Goal: Task Accomplishment & Management: Manage account settings

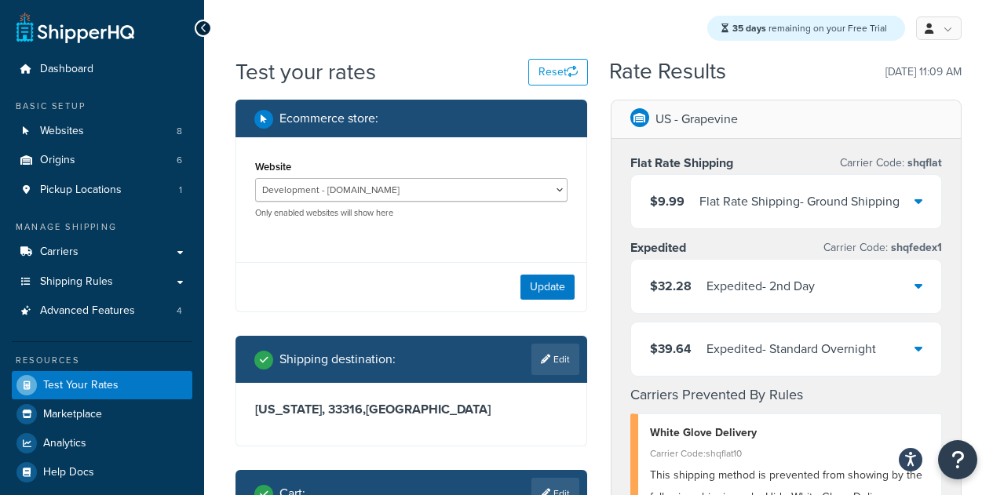
select select "089296fdde8b1e17cae683bfeecfdad3"
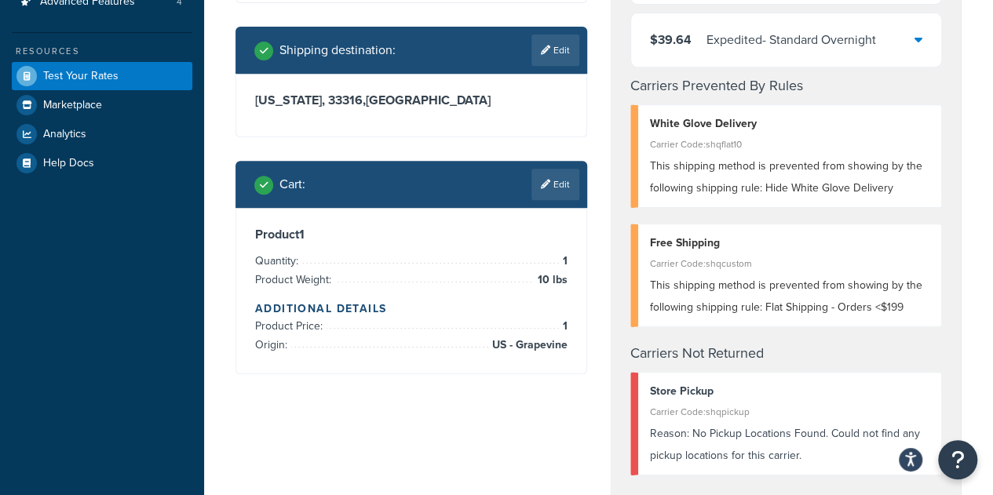
scroll to position [309, 0]
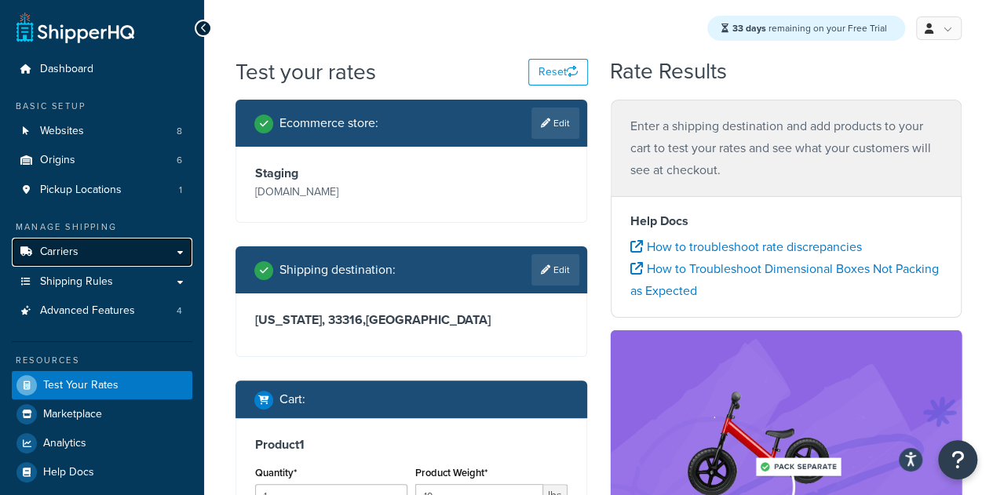
click at [173, 258] on link "Carriers" at bounding box center [102, 252] width 181 height 29
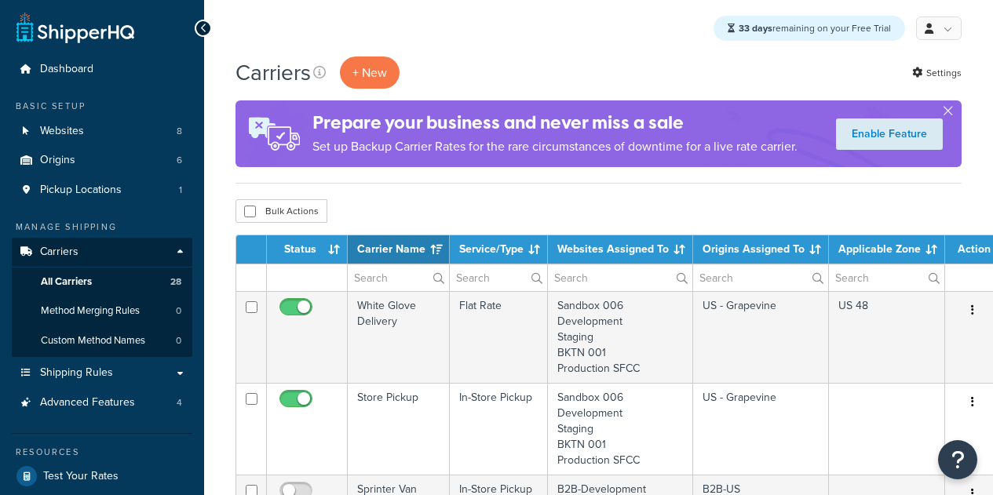
select select "15"
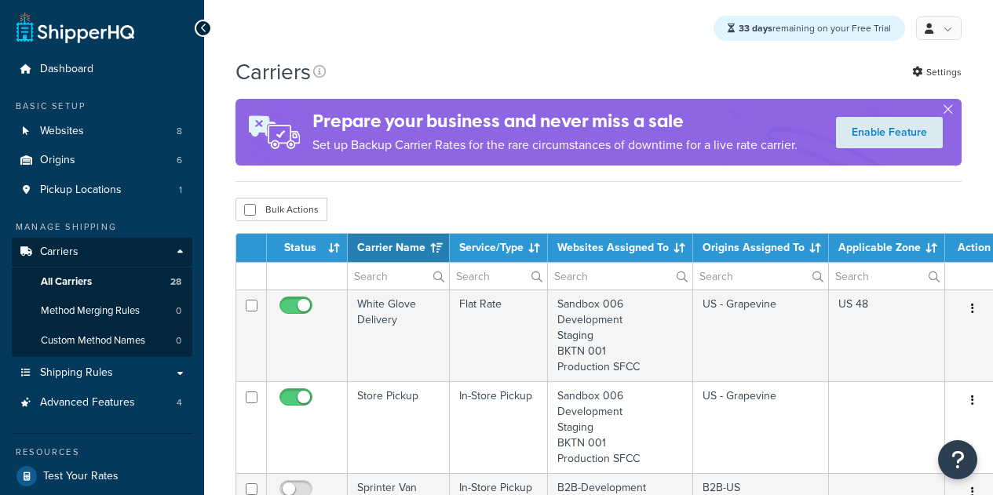
select select "15"
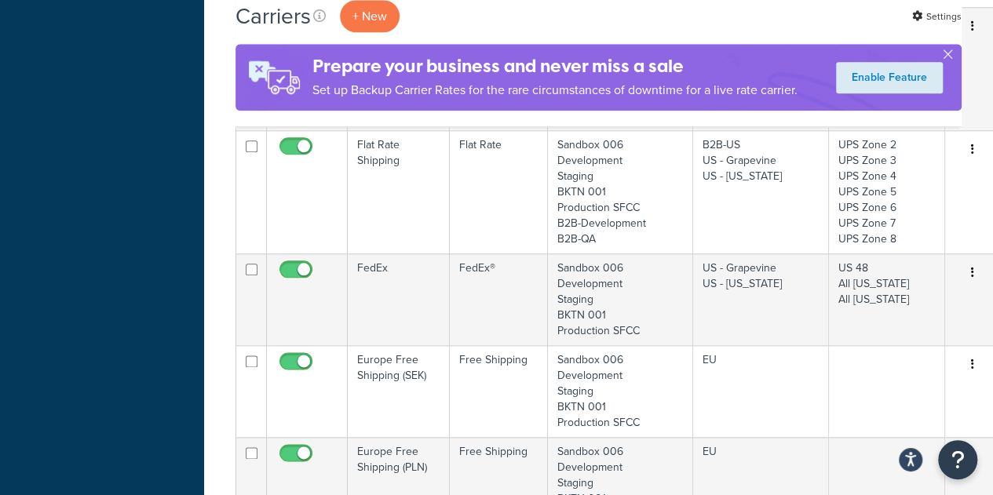
scroll to position [765, 0]
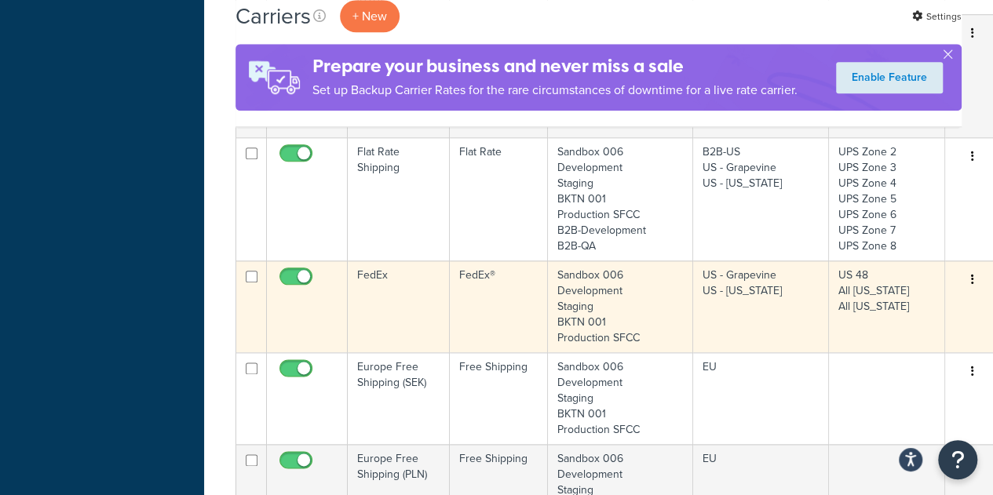
click at [381, 268] on td "FedEx" at bounding box center [399, 307] width 102 height 92
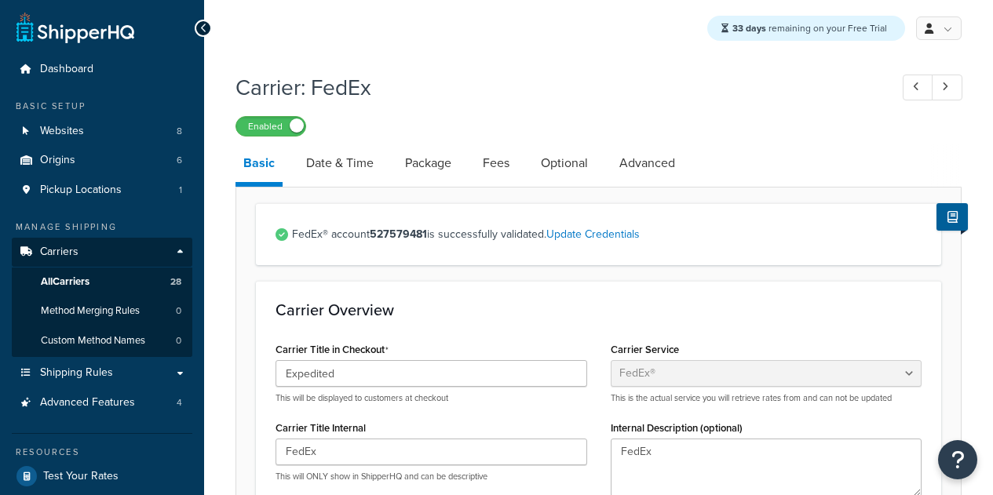
select select "fedEx"
select select "REGULAR_PICKUP"
select select "YOUR_PACKAGING"
click at [567, 154] on link "Optional" at bounding box center [564, 163] width 63 height 38
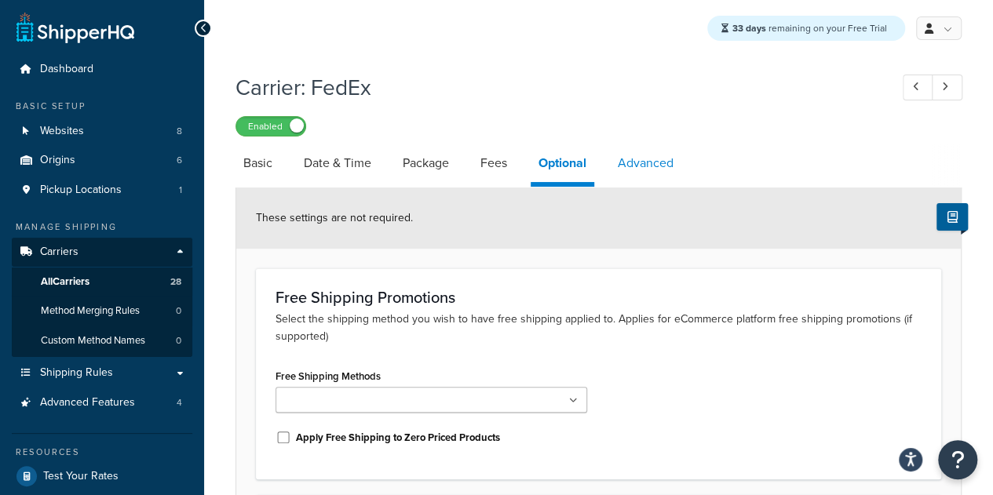
click at [647, 162] on link "Advanced" at bounding box center [645, 163] width 71 height 38
select select "false"
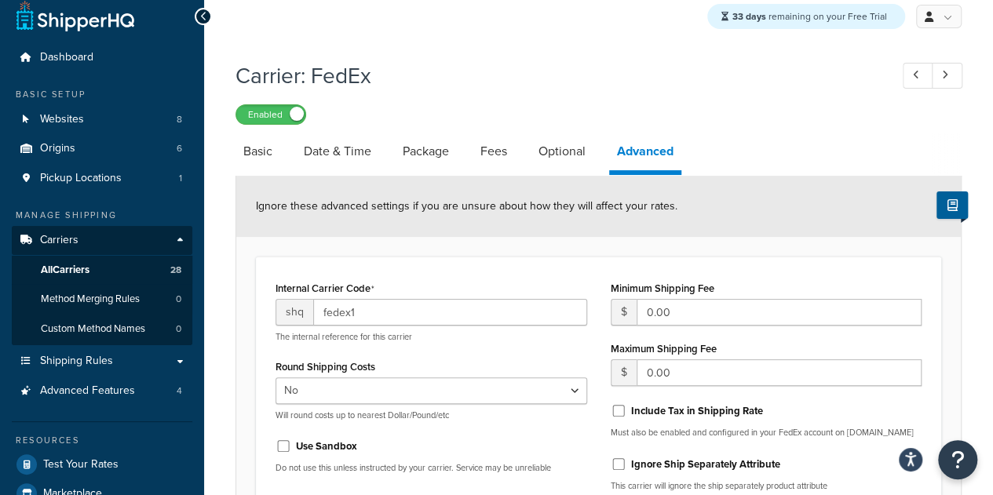
scroll to position [11, 0]
click at [247, 158] on link "Basic" at bounding box center [257, 152] width 45 height 38
select select "fedEx"
select select "REGULAR_PICKUP"
select select "YOUR_PACKAGING"
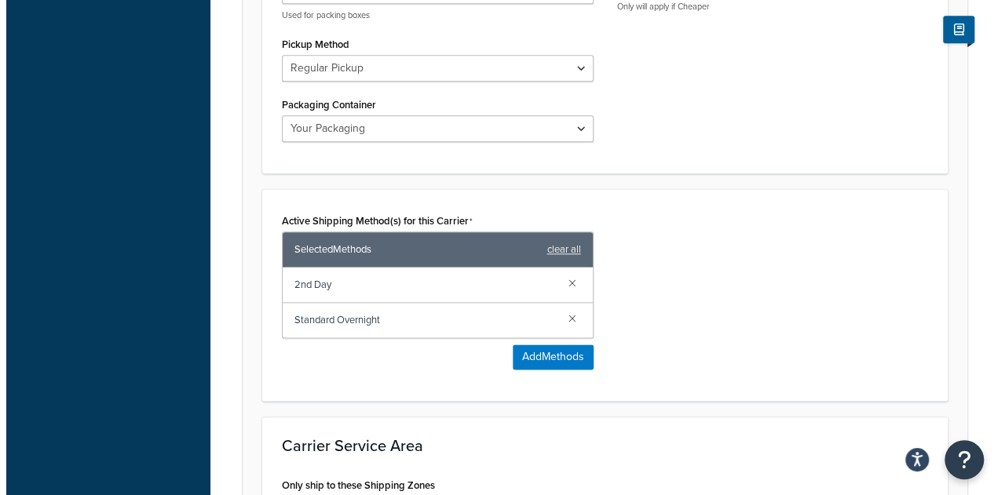
scroll to position [817, 0]
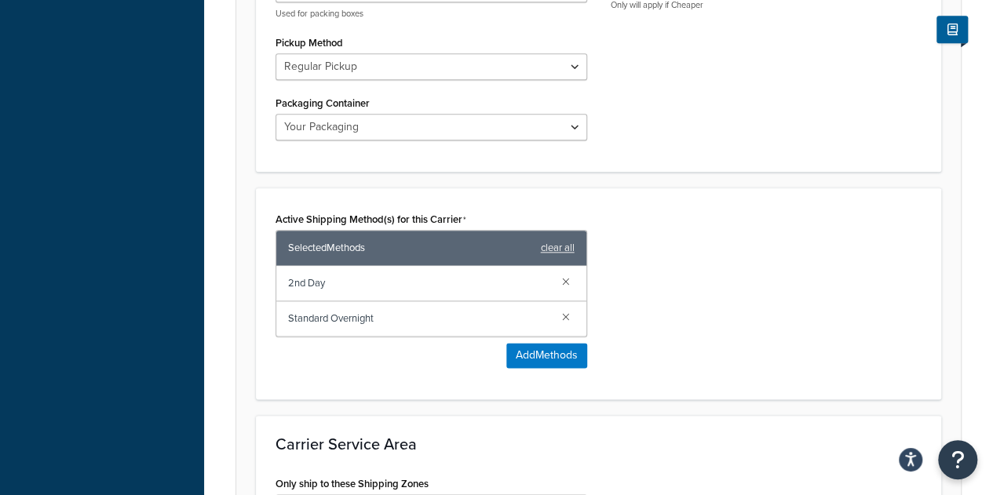
click at [322, 283] on span "2nd Day" at bounding box center [418, 283] width 261 height 22
click at [553, 359] on button "Add Methods" at bounding box center [546, 355] width 81 height 25
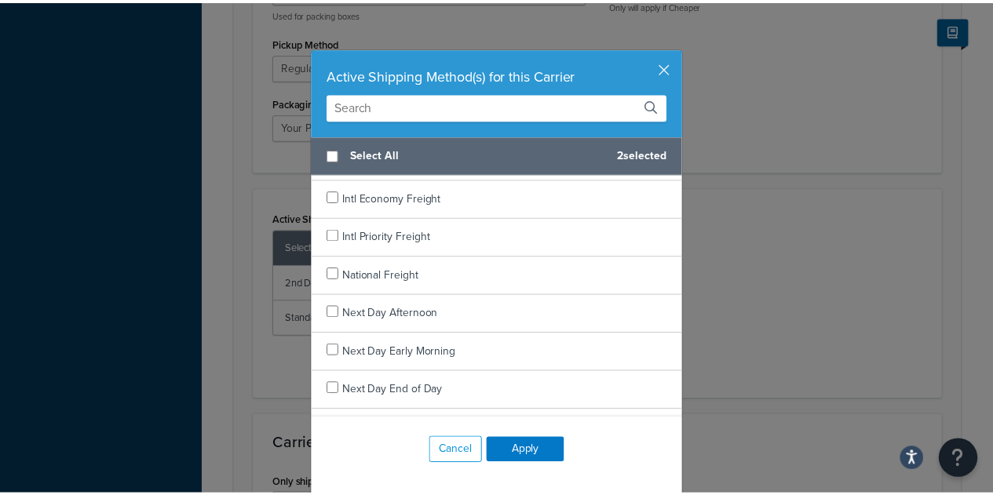
scroll to position [1359, 0]
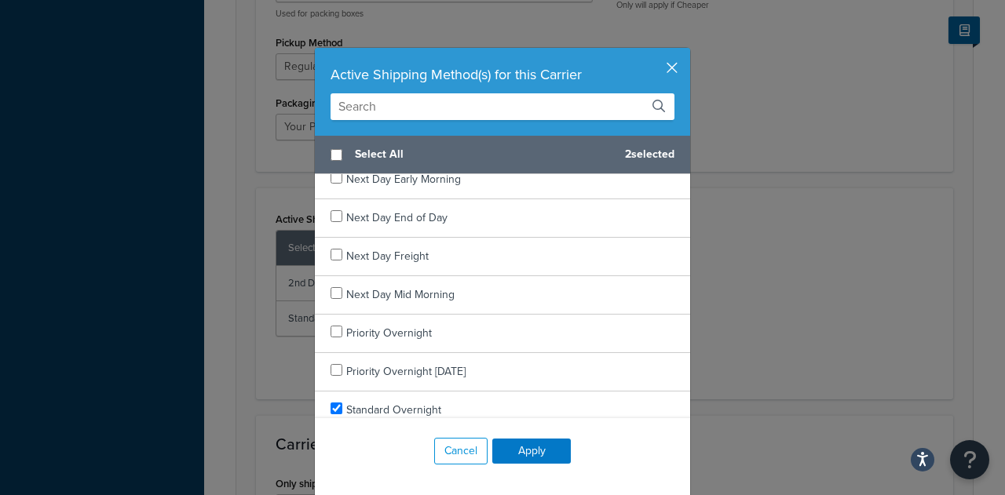
click at [686, 52] on button "button" at bounding box center [688, 50] width 4 height 4
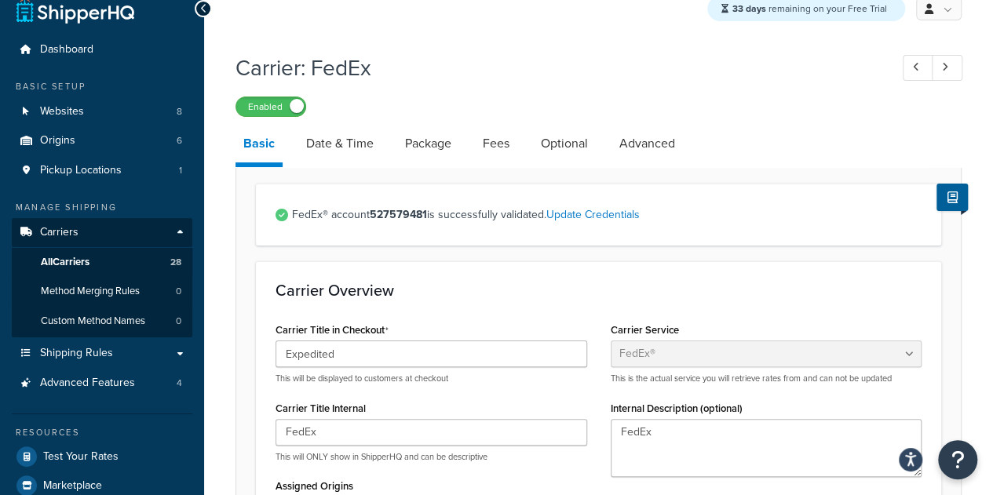
scroll to position [13, 0]
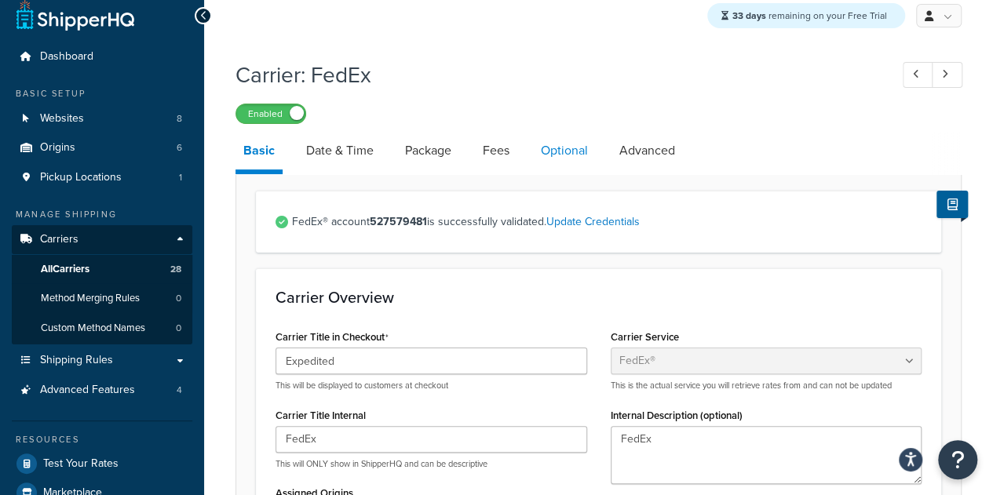
click at [576, 146] on link "Optional" at bounding box center [564, 151] width 63 height 38
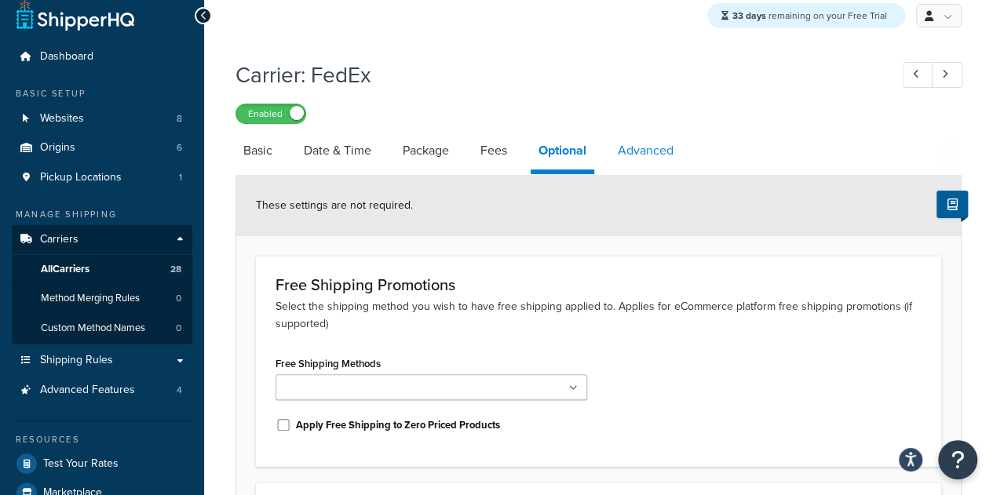
click at [648, 151] on link "Advanced" at bounding box center [645, 151] width 71 height 38
select select "false"
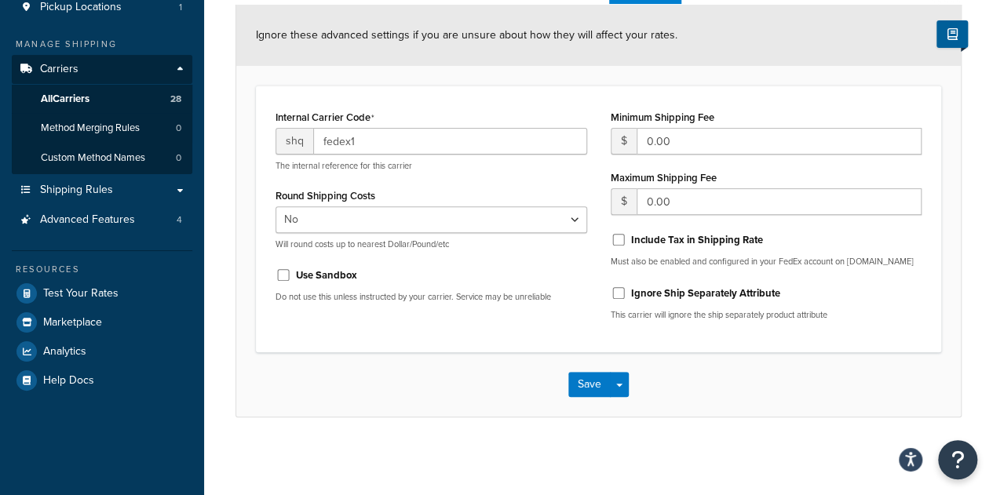
scroll to position [117, 0]
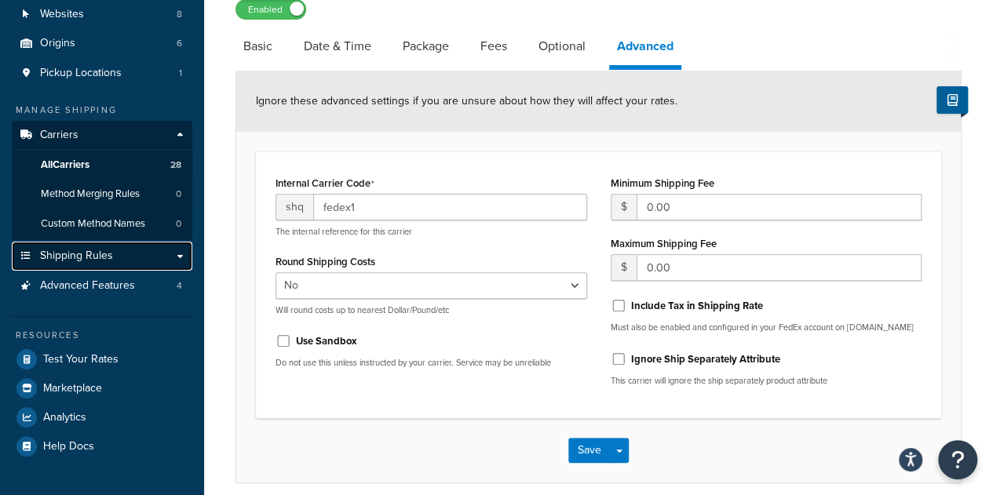
click at [176, 257] on link "Shipping Rules" at bounding box center [102, 256] width 181 height 29
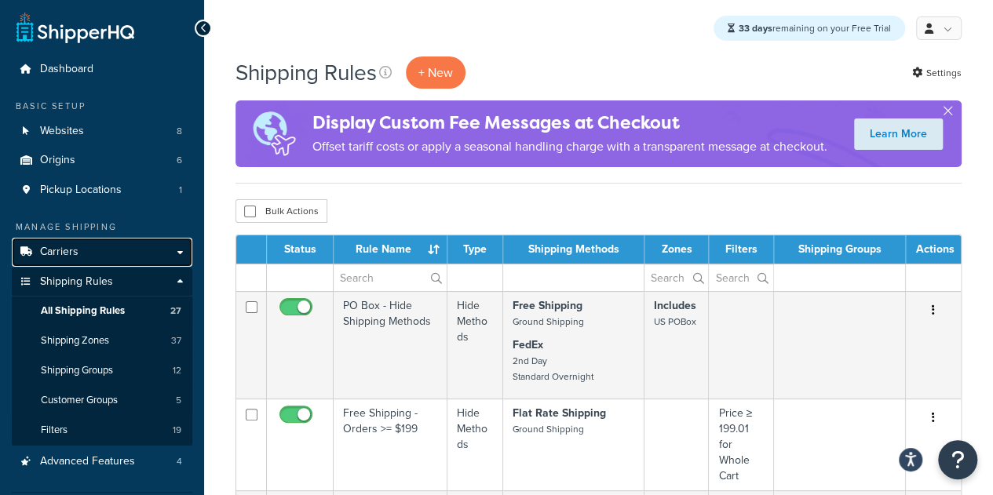
click at [180, 250] on link "Carriers" at bounding box center [102, 252] width 181 height 29
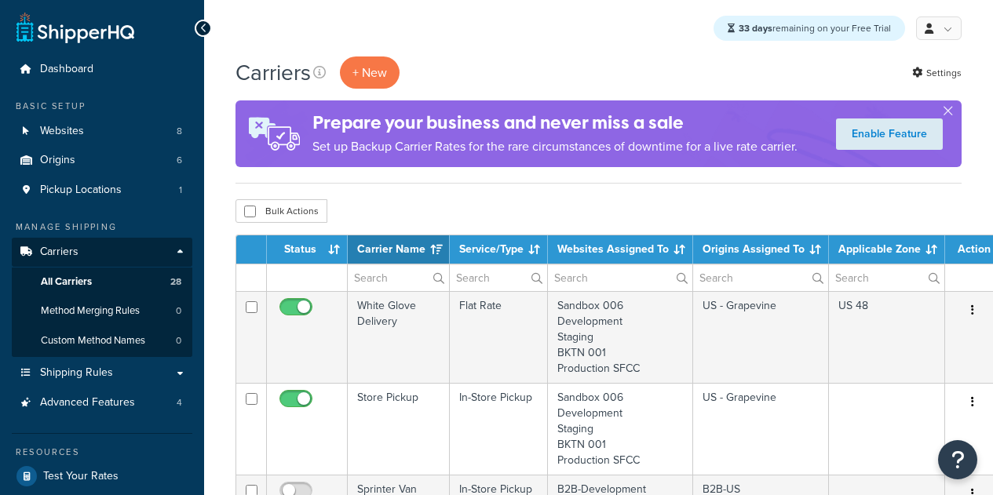
select select "15"
click at [82, 285] on span "All Carriers" at bounding box center [66, 281] width 51 height 13
select select "15"
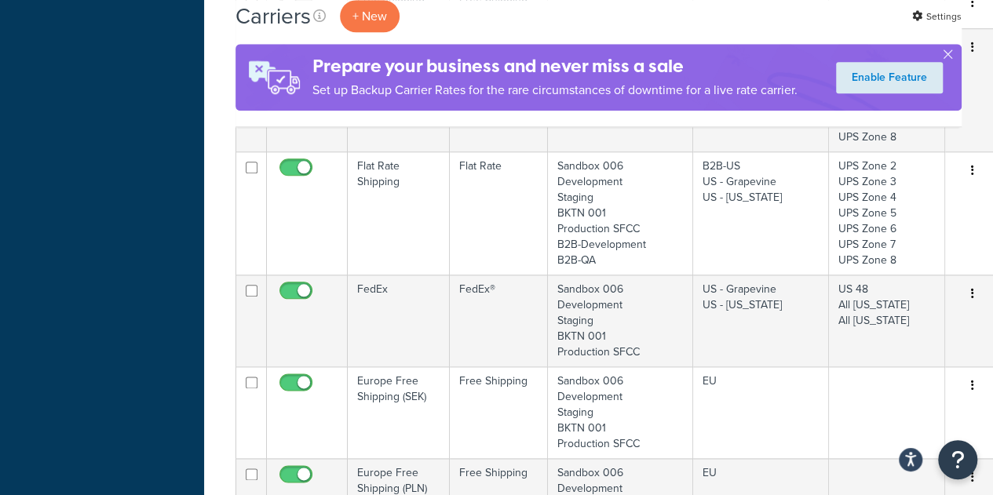
scroll to position [758, 0]
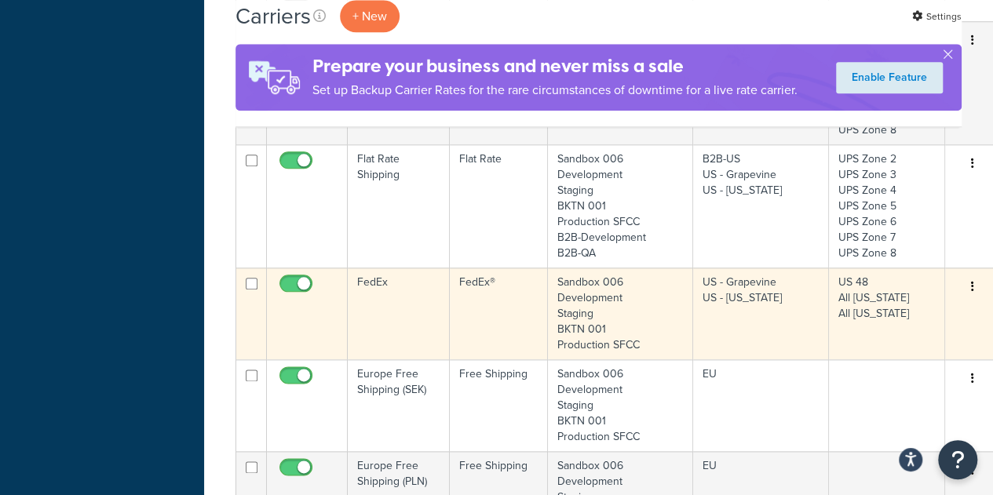
click at [367, 278] on td "FedEx" at bounding box center [399, 314] width 102 height 92
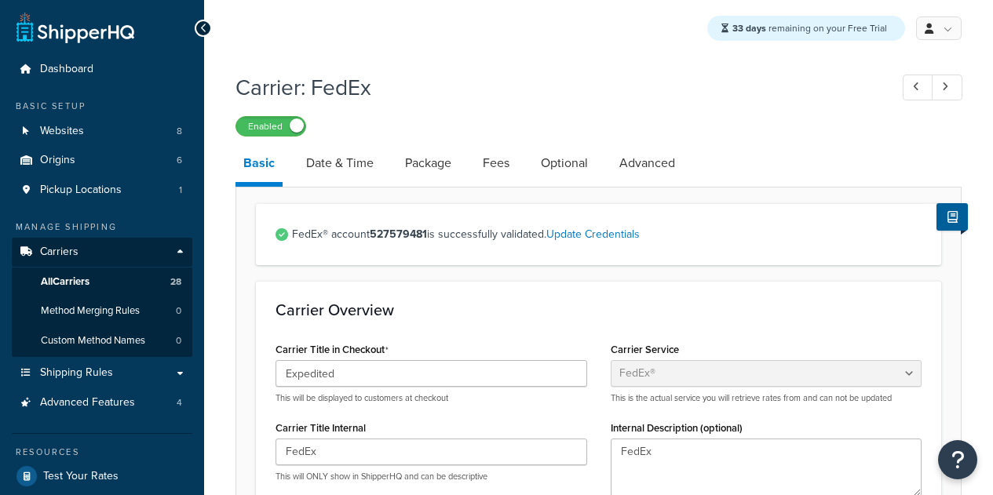
select select "fedEx"
select select "REGULAR_PICKUP"
select select "YOUR_PACKAGING"
click at [556, 166] on link "Optional" at bounding box center [564, 163] width 63 height 38
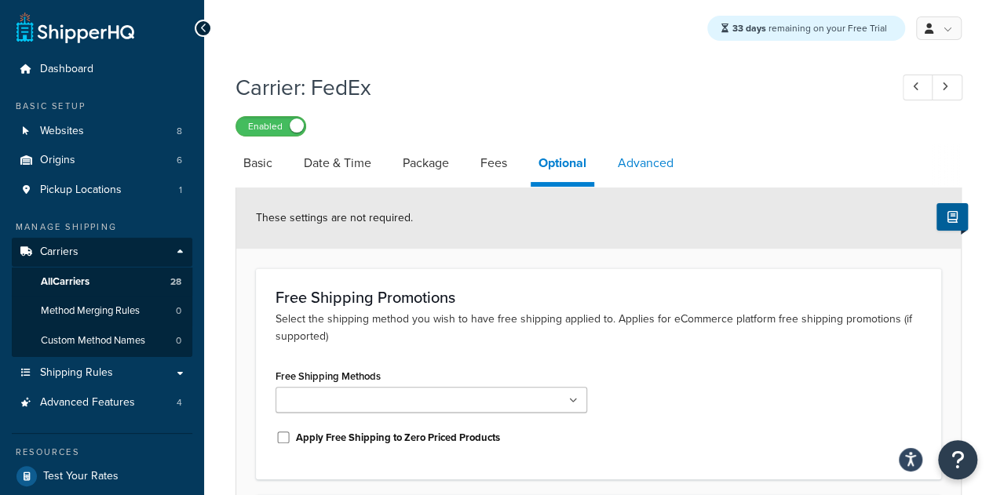
click at [653, 163] on link "Advanced" at bounding box center [645, 163] width 71 height 38
select select "false"
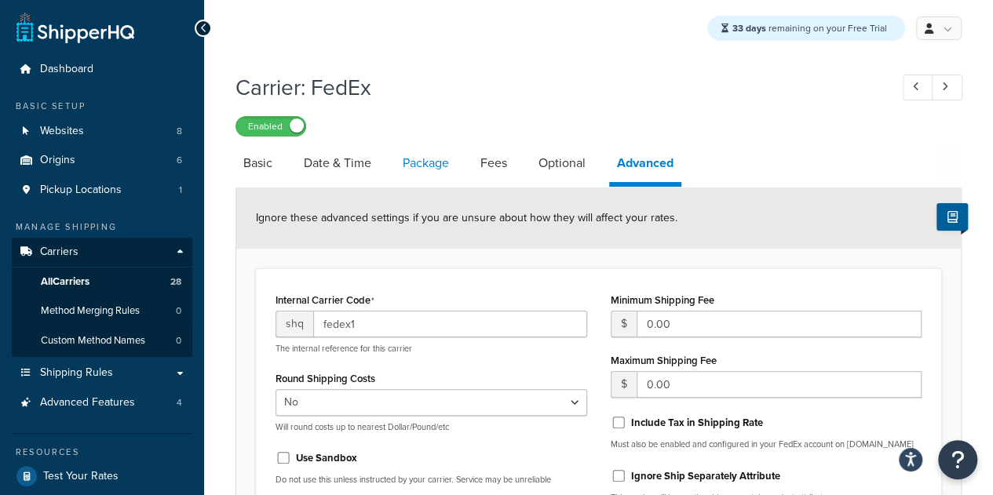
click at [444, 173] on link "Package" at bounding box center [426, 163] width 62 height 38
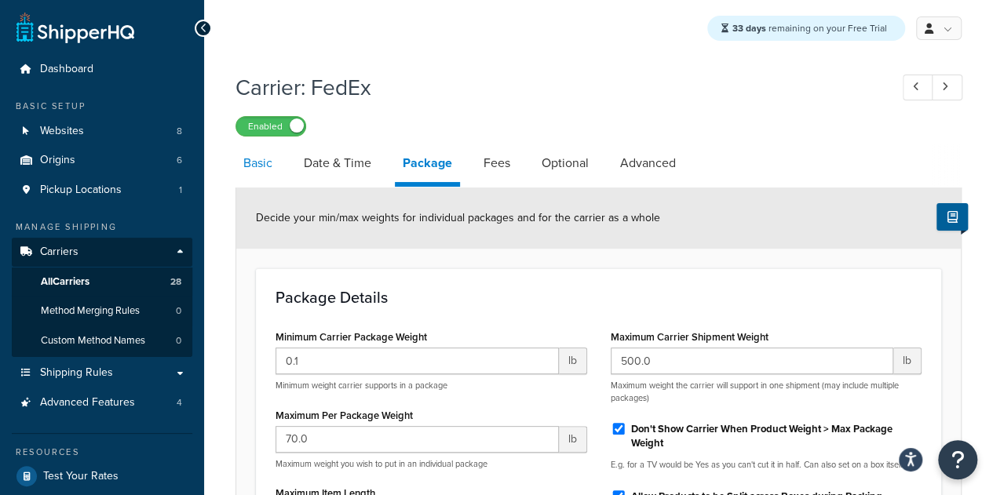
click at [256, 170] on link "Basic" at bounding box center [257, 163] width 45 height 38
select select "fedEx"
select select "REGULAR_PICKUP"
select select "YOUR_PACKAGING"
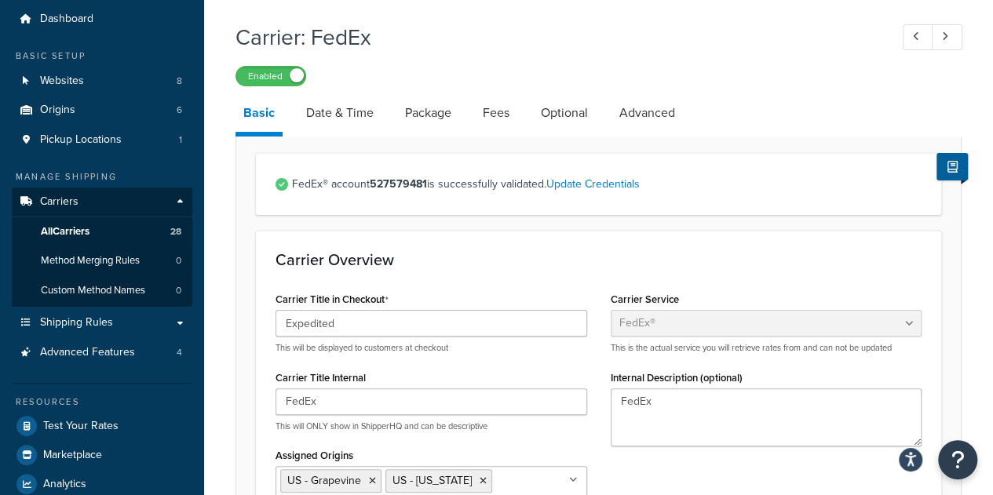
scroll to position [46, 0]
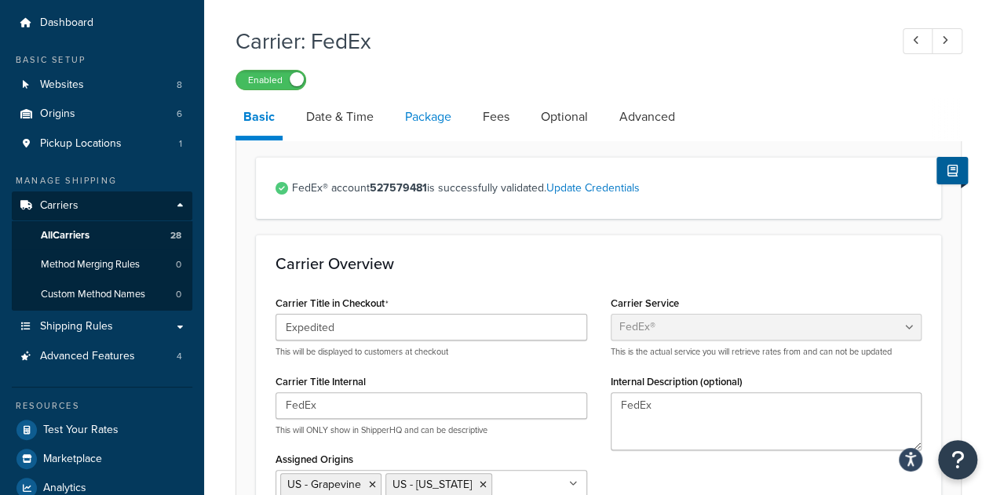
click at [436, 132] on link "Package" at bounding box center [428, 117] width 62 height 38
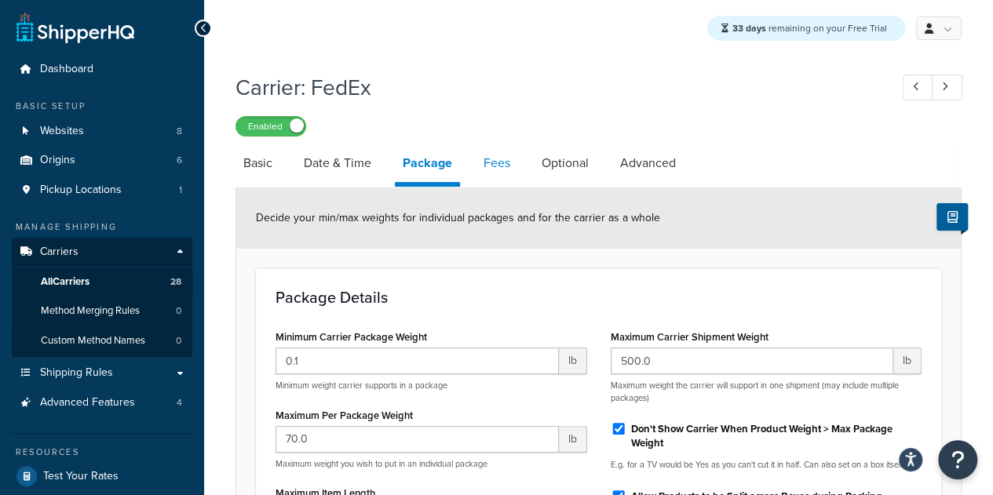
click at [493, 170] on link "Fees" at bounding box center [497, 163] width 42 height 38
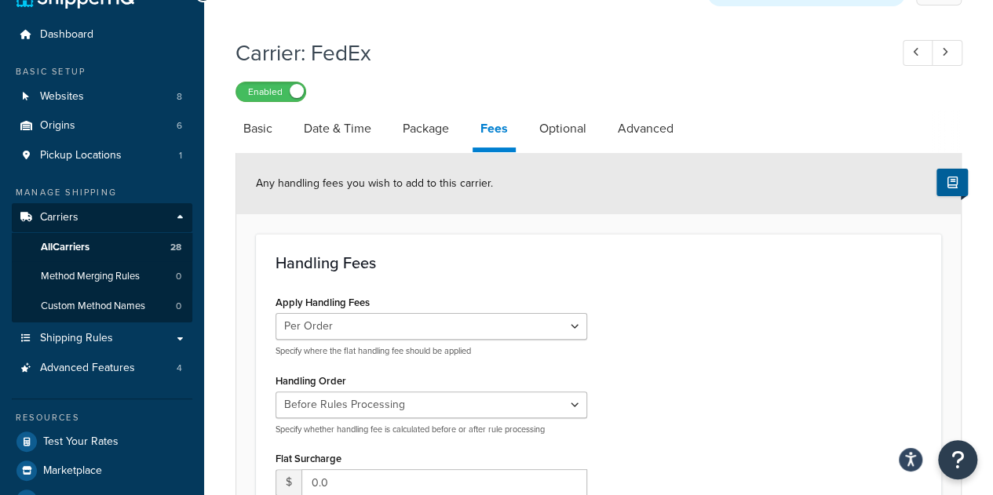
scroll to position [32, 0]
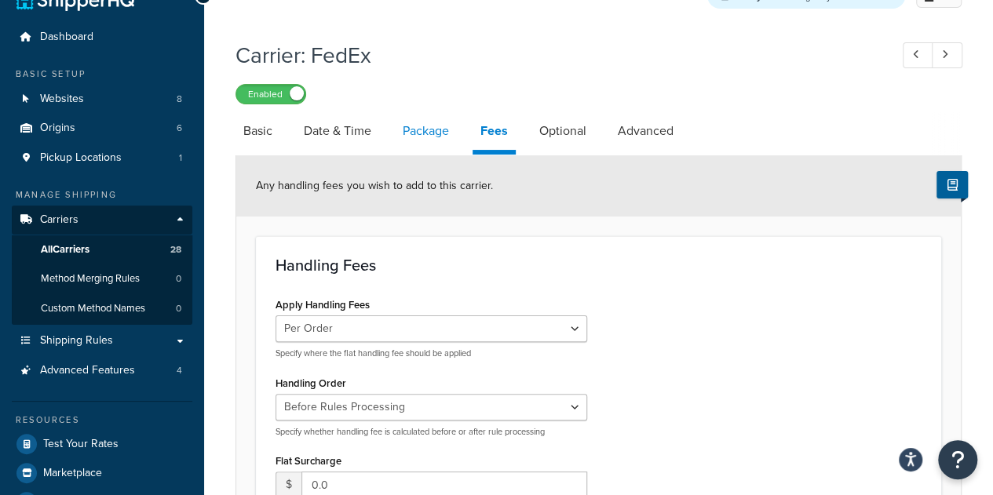
click at [433, 131] on link "Package" at bounding box center [426, 131] width 62 height 38
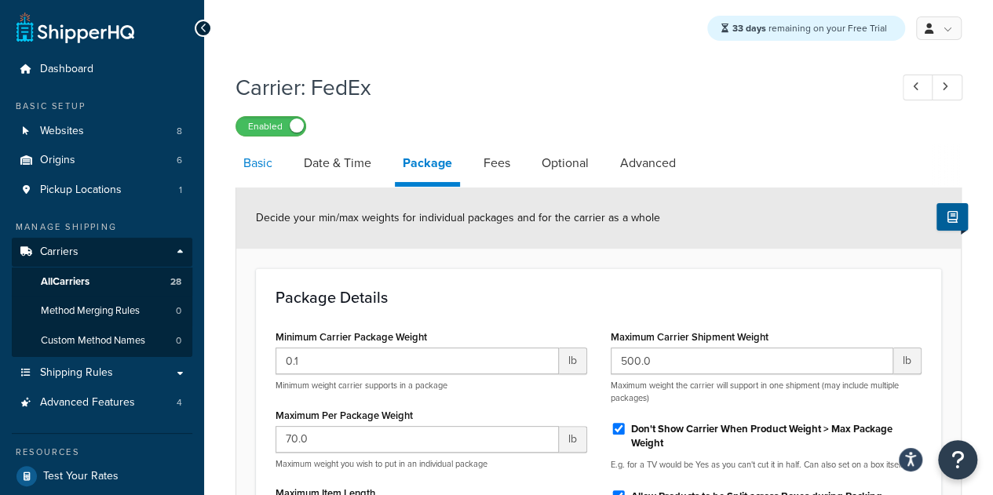
click at [268, 159] on link "Basic" at bounding box center [257, 163] width 45 height 38
select select "fedEx"
select select "REGULAR_PICKUP"
select select "YOUR_PACKAGING"
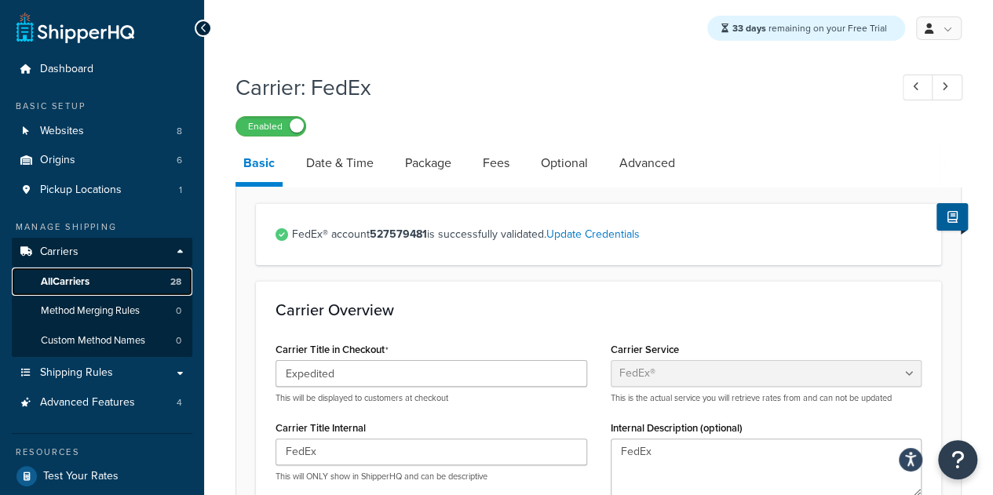
click at [66, 278] on span "All Carriers" at bounding box center [65, 281] width 49 height 13
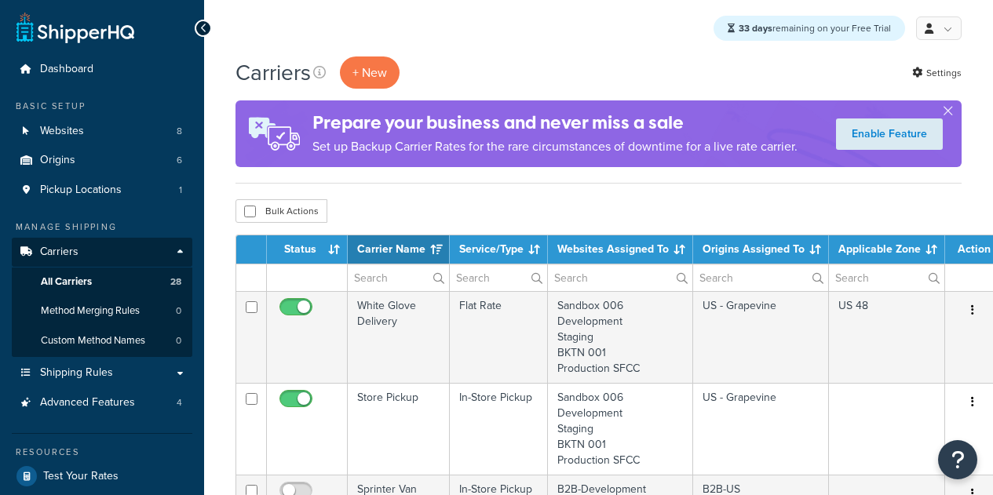
select select "15"
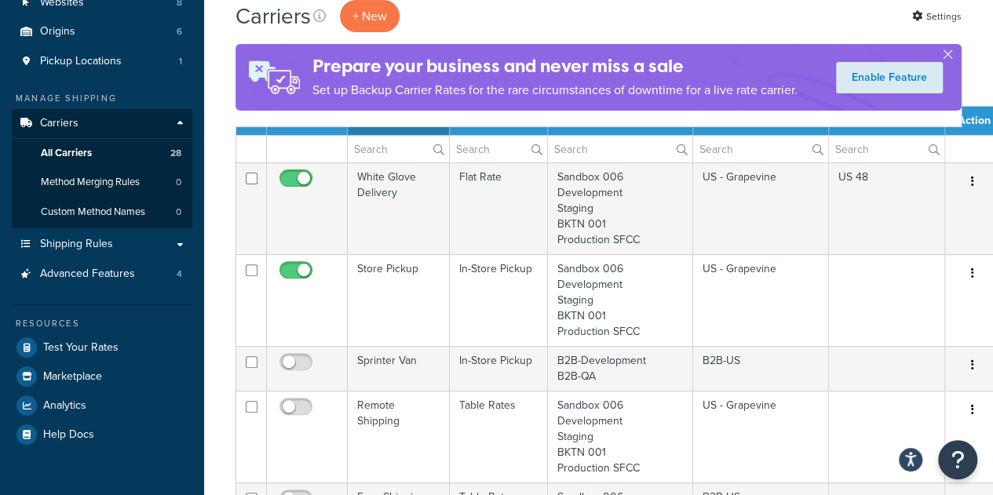
scroll to position [145, 0]
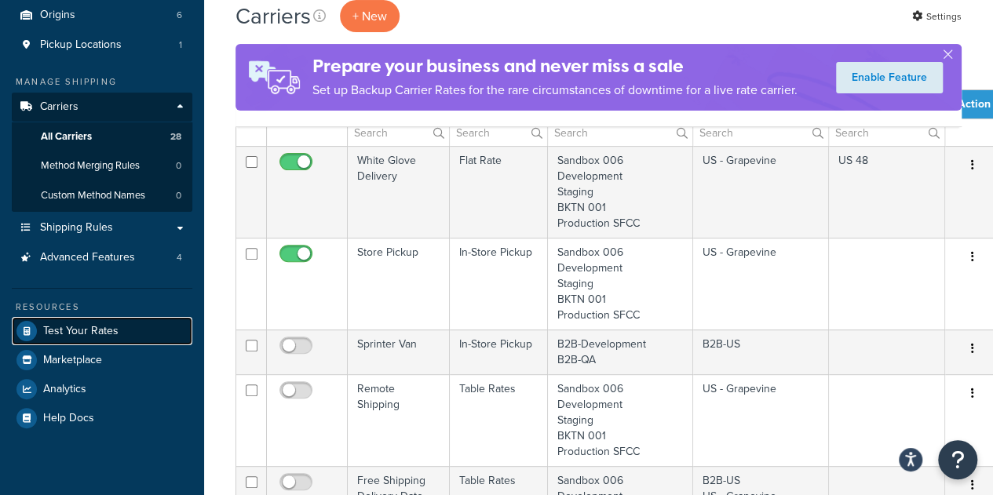
click at [49, 321] on link "Test Your Rates" at bounding box center [102, 331] width 181 height 28
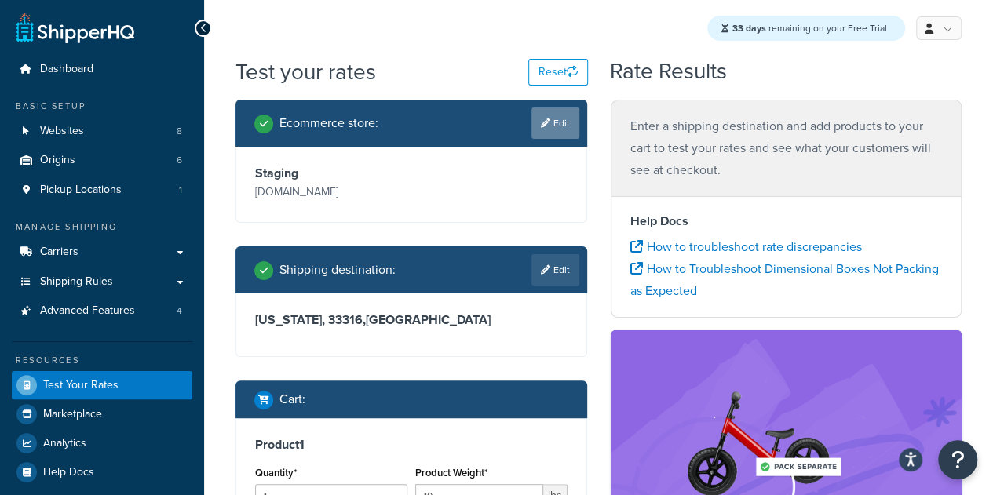
click at [556, 122] on link "Edit" at bounding box center [555, 123] width 48 height 31
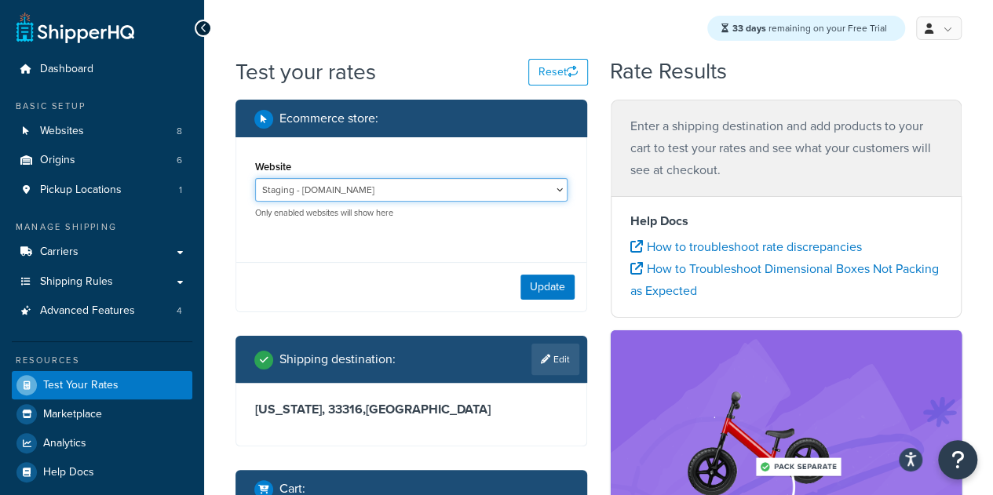
click at [432, 187] on select "B2B-Development - [URL][DOMAIN_NAME] B2B-QA - [URL][DOMAIN_NAME] BKTN 001 - [UR…" at bounding box center [411, 190] width 312 height 24
select select "089296fdde8b1e17cae683bfeecfdad3"
click at [255, 178] on select "B2B-Development - [URL][DOMAIN_NAME] B2B-QA - [URL][DOMAIN_NAME] BKTN 001 - [UR…" at bounding box center [411, 190] width 312 height 24
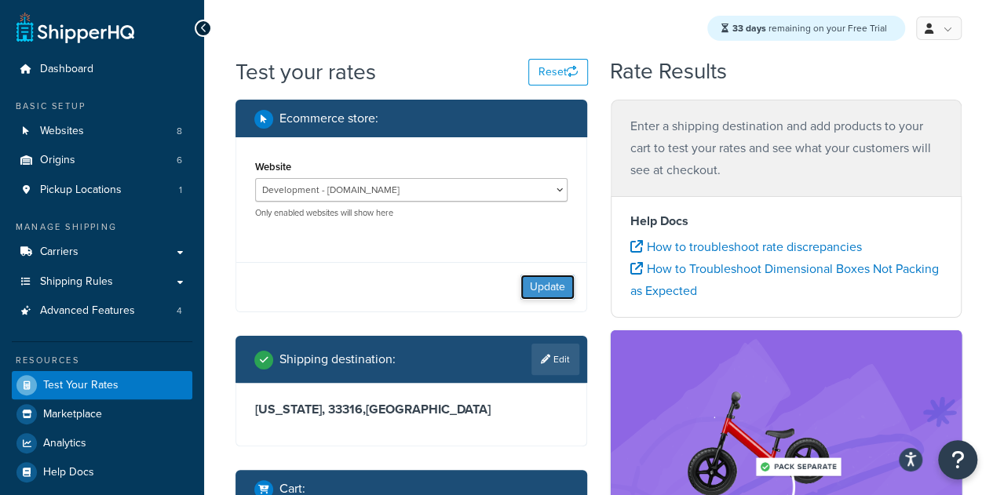
click at [553, 286] on button "Update" at bounding box center [547, 287] width 54 height 25
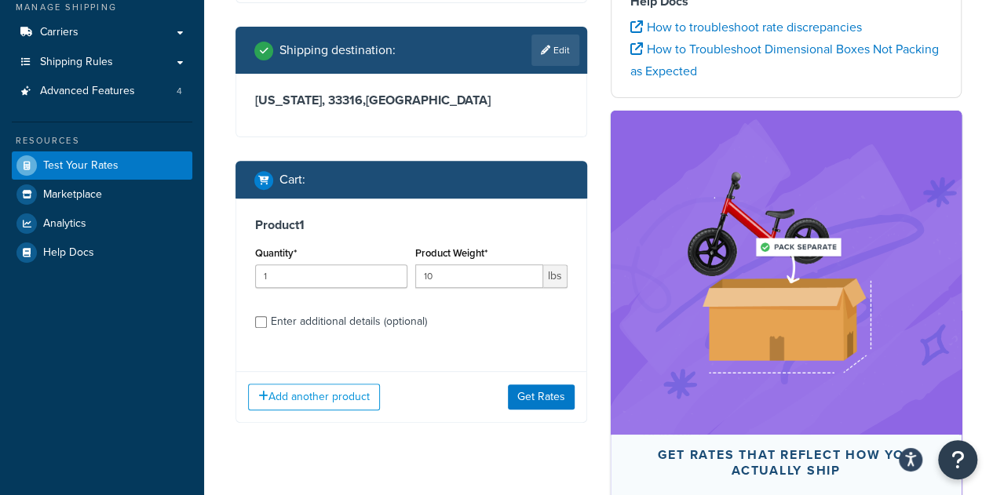
scroll to position [225, 0]
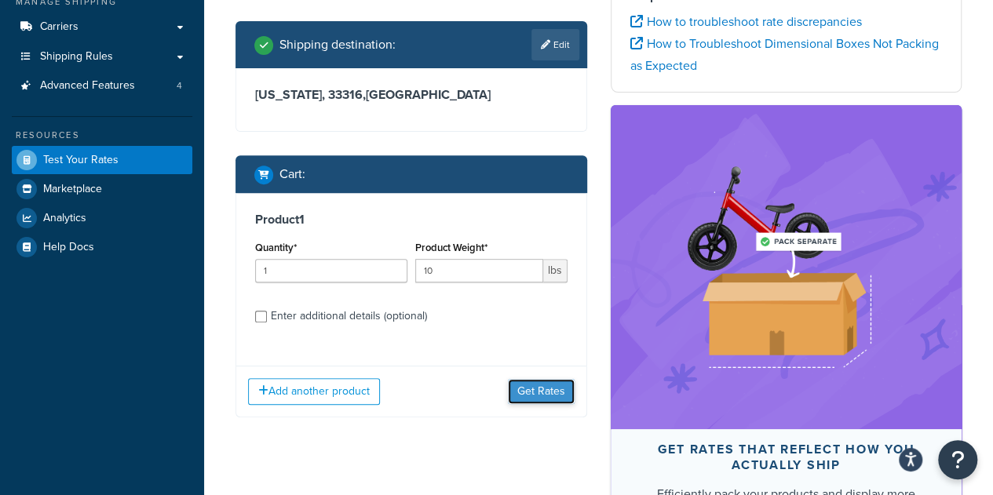
click at [557, 404] on button "Get Rates" at bounding box center [541, 391] width 67 height 25
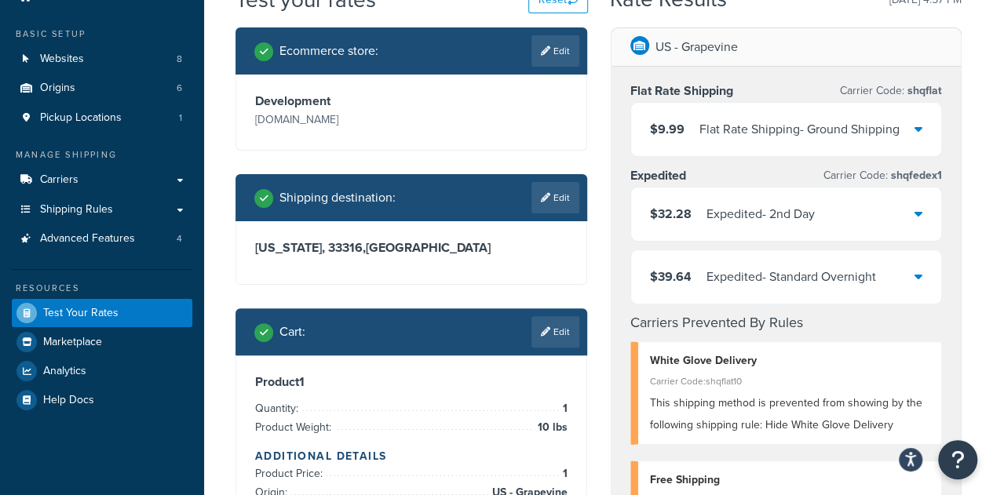
scroll to position [58, 0]
